Goal: Task Accomplishment & Management: Use online tool/utility

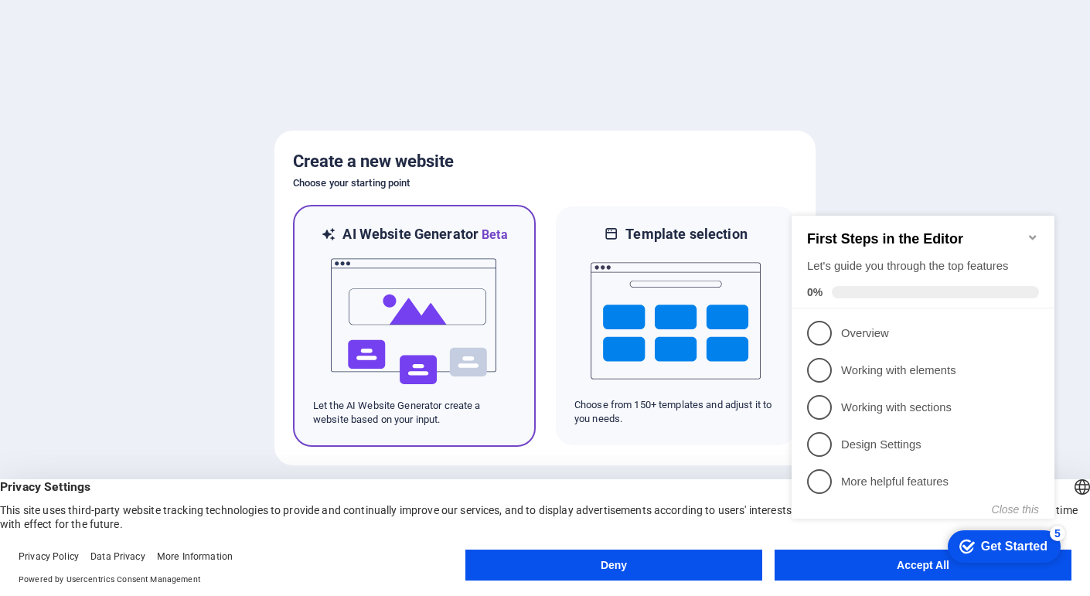
click at [439, 279] on img at bounding box center [414, 321] width 170 height 155
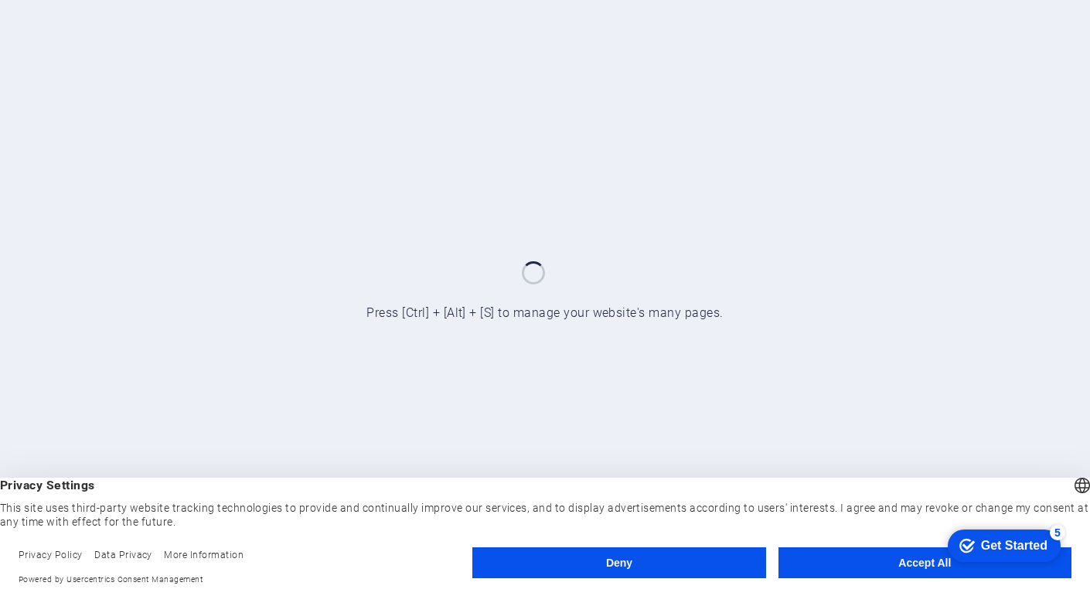
click at [832, 560] on button "Accept All" at bounding box center [925, 563] width 293 height 31
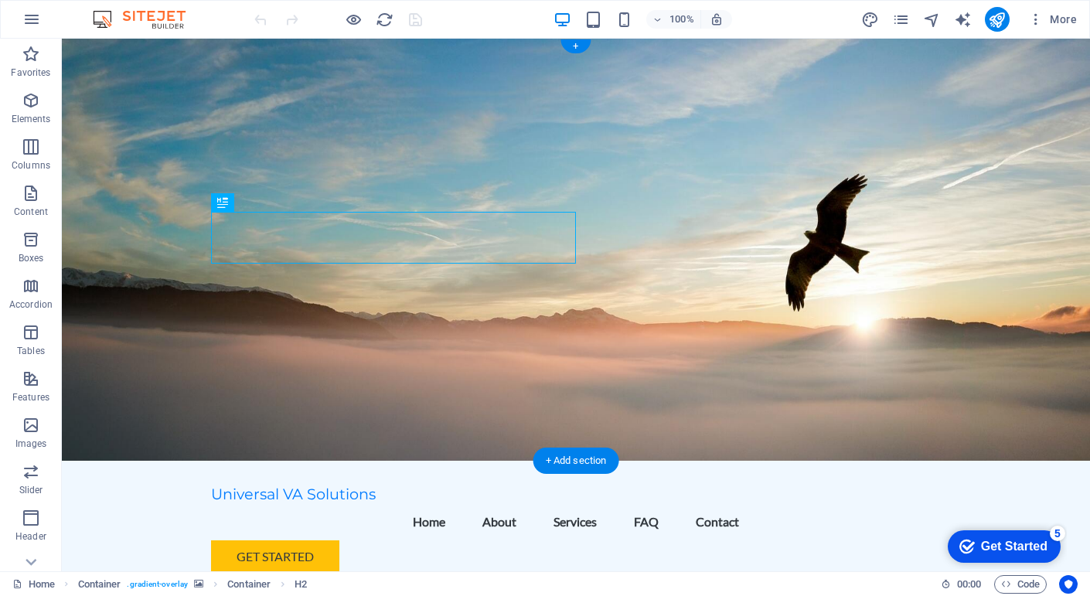
click at [816, 231] on figure at bounding box center [576, 250] width 1029 height 422
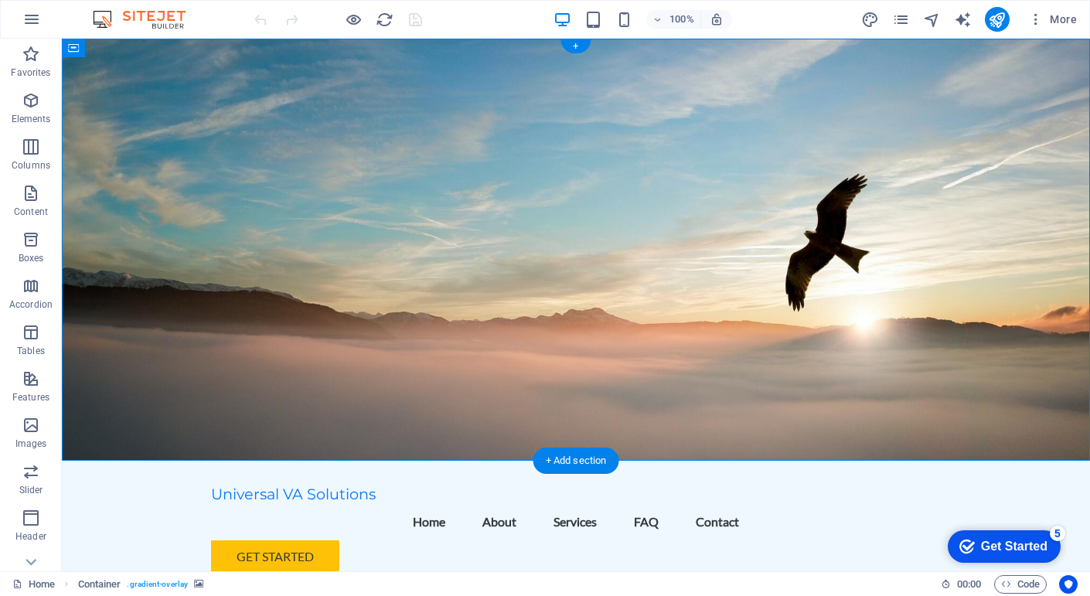
click at [815, 231] on figure at bounding box center [576, 250] width 1029 height 422
select select "header"
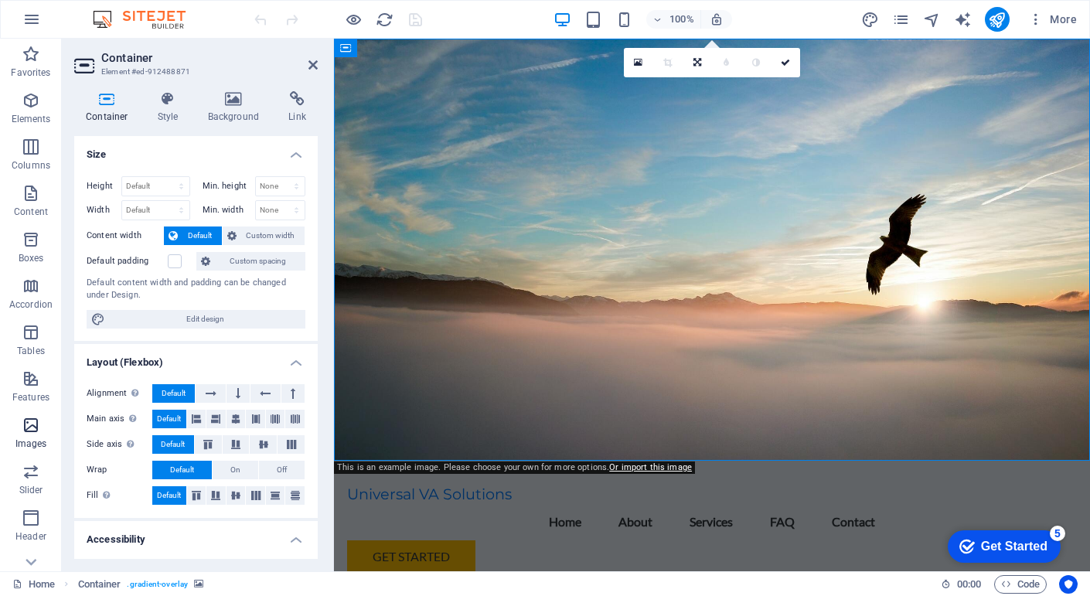
click at [30, 434] on icon "button" at bounding box center [31, 425] width 19 height 19
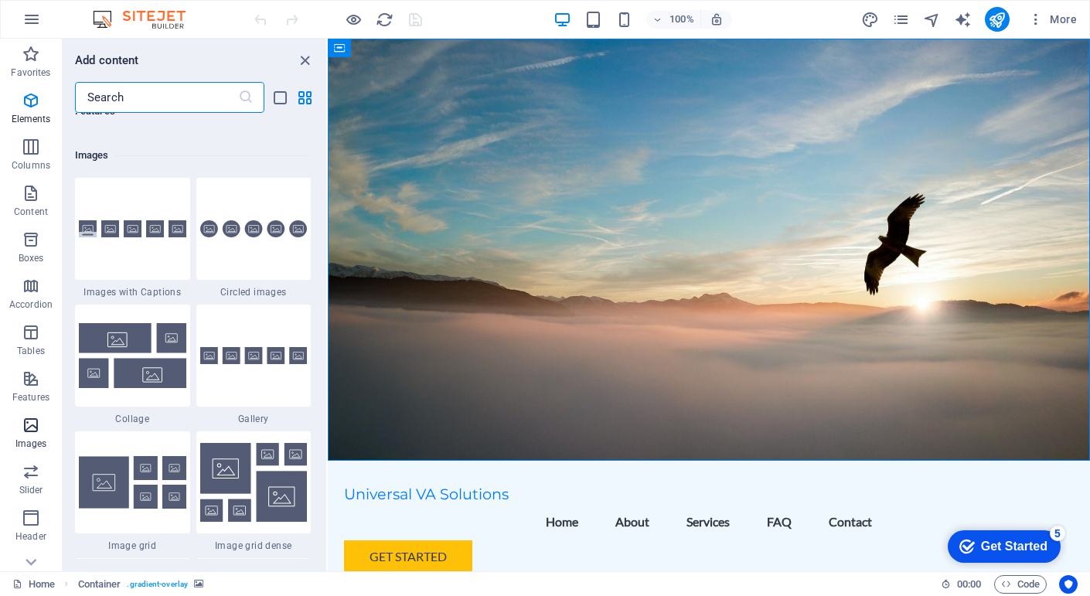
scroll to position [7840, 0]
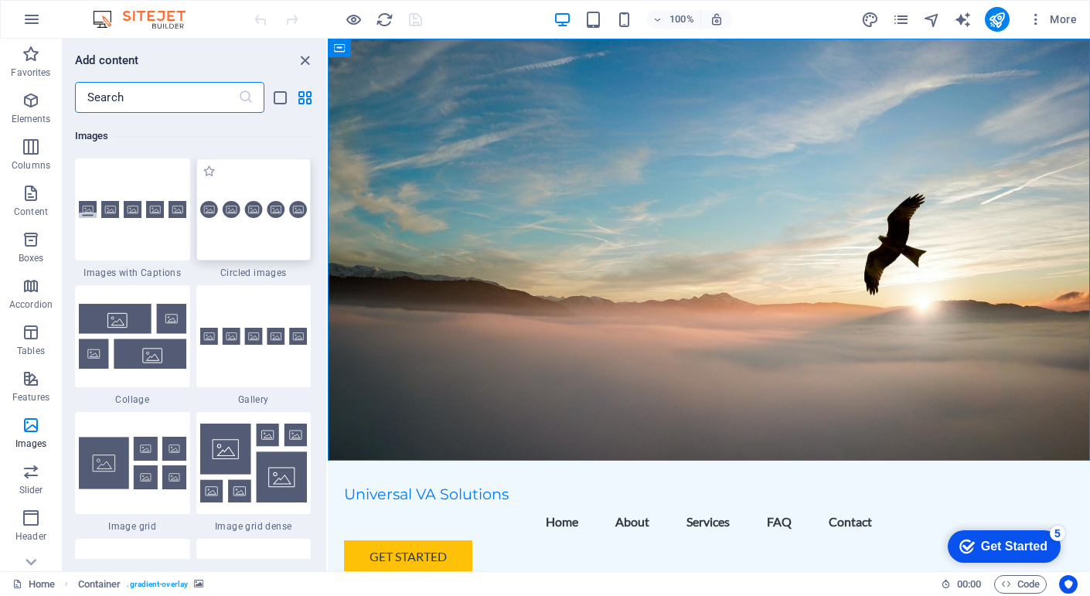
click at [216, 230] on div at bounding box center [253, 210] width 115 height 102
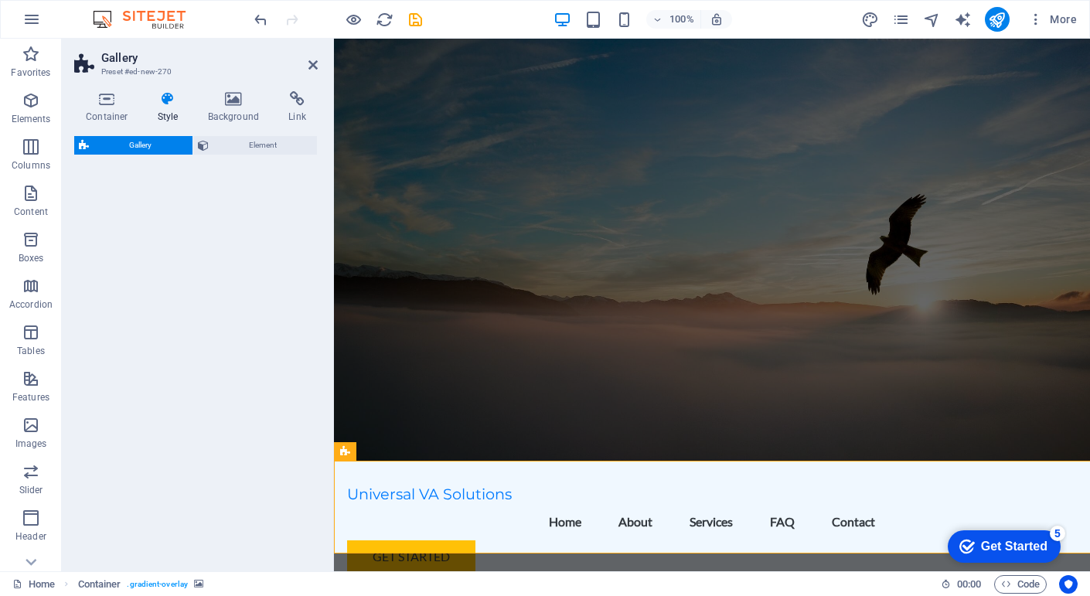
select select "rem"
select select "preset-gallery-v3-circle"
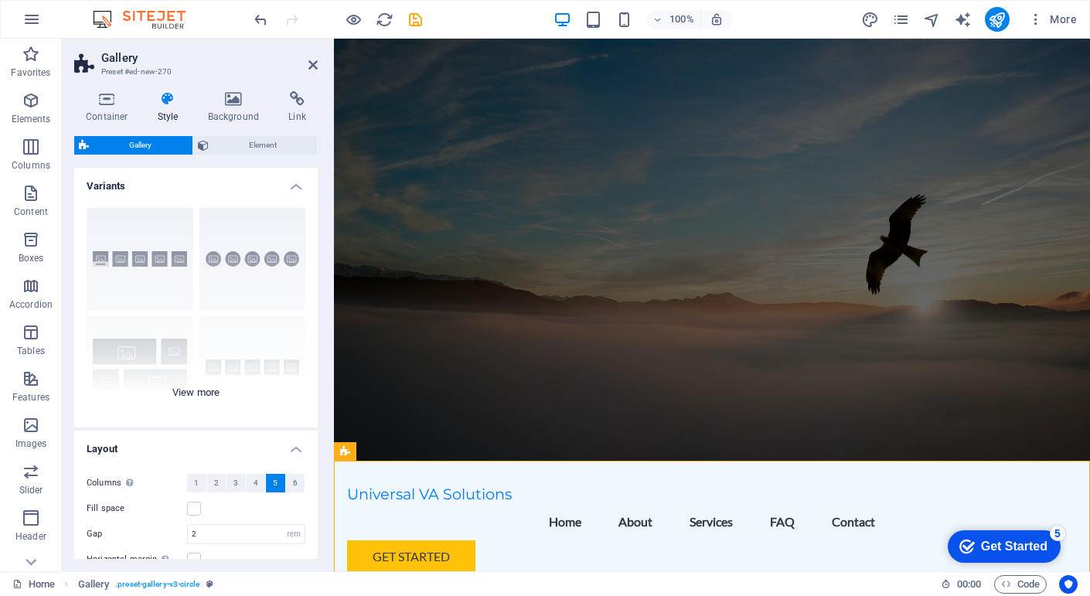
click at [230, 254] on div "Captions Circle Collage Default Grid Grid shifted" at bounding box center [196, 312] width 244 height 232
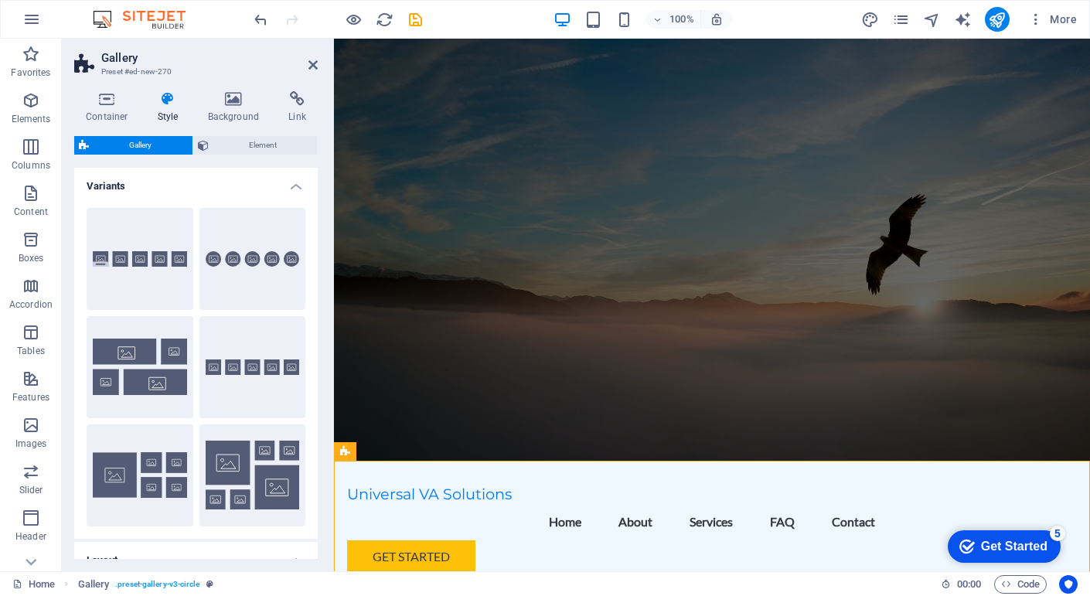
click at [874, 273] on figure at bounding box center [712, 250] width 756 height 422
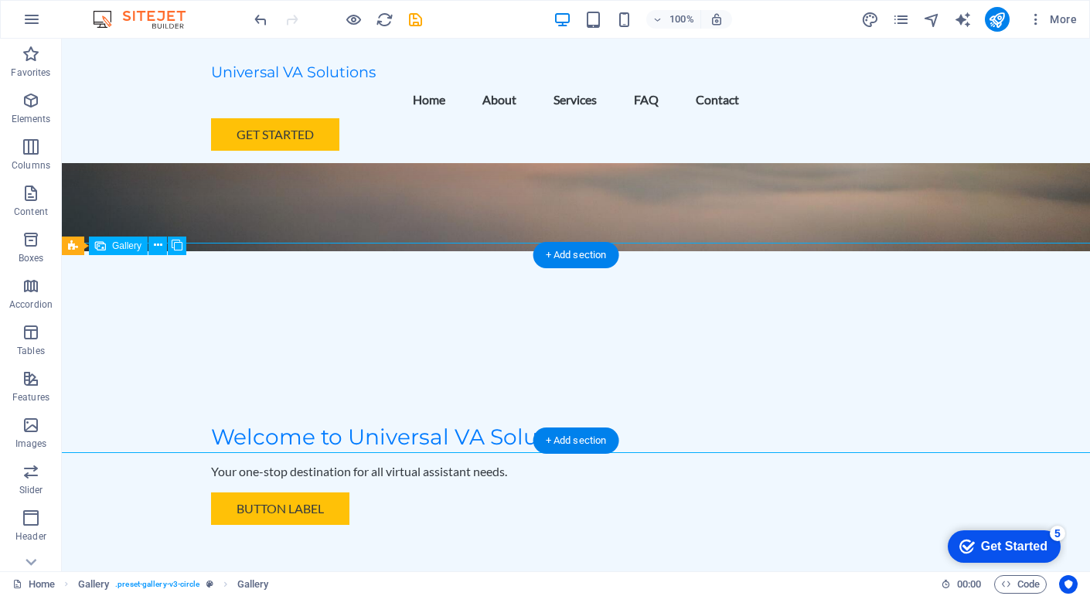
scroll to position [234, 0]
